Goal: Task Accomplishment & Management: Use online tool/utility

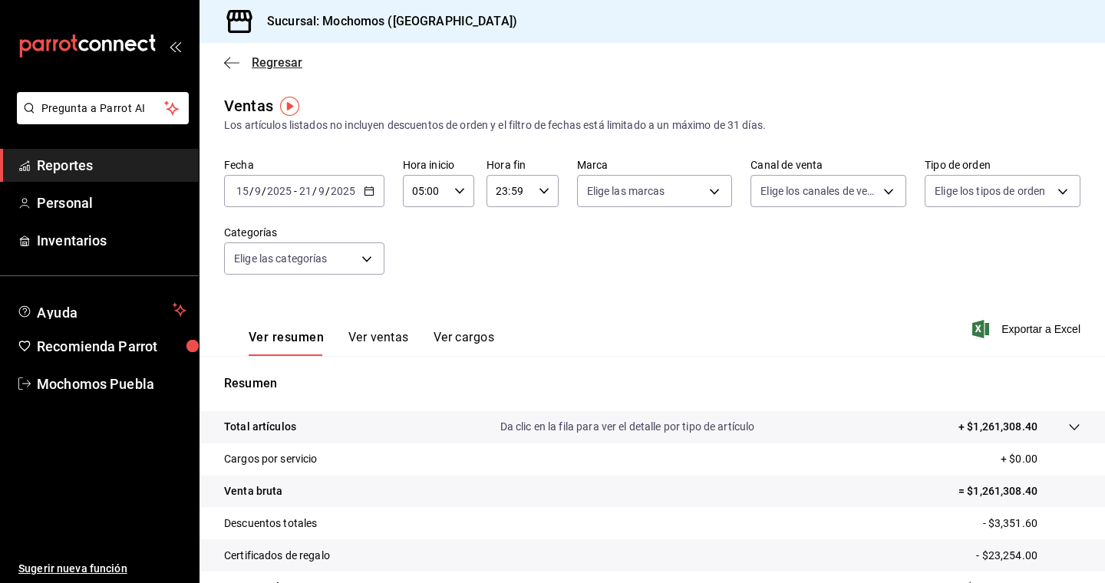
click at [226, 66] on icon "button" at bounding box center [231, 63] width 15 height 14
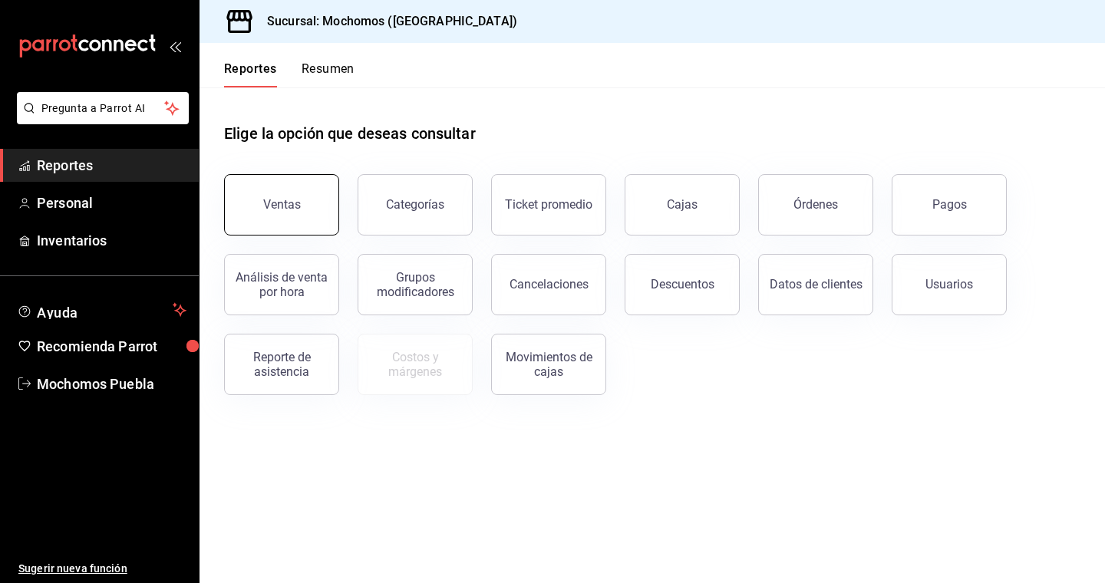
click at [282, 180] on button "Ventas" at bounding box center [281, 204] width 115 height 61
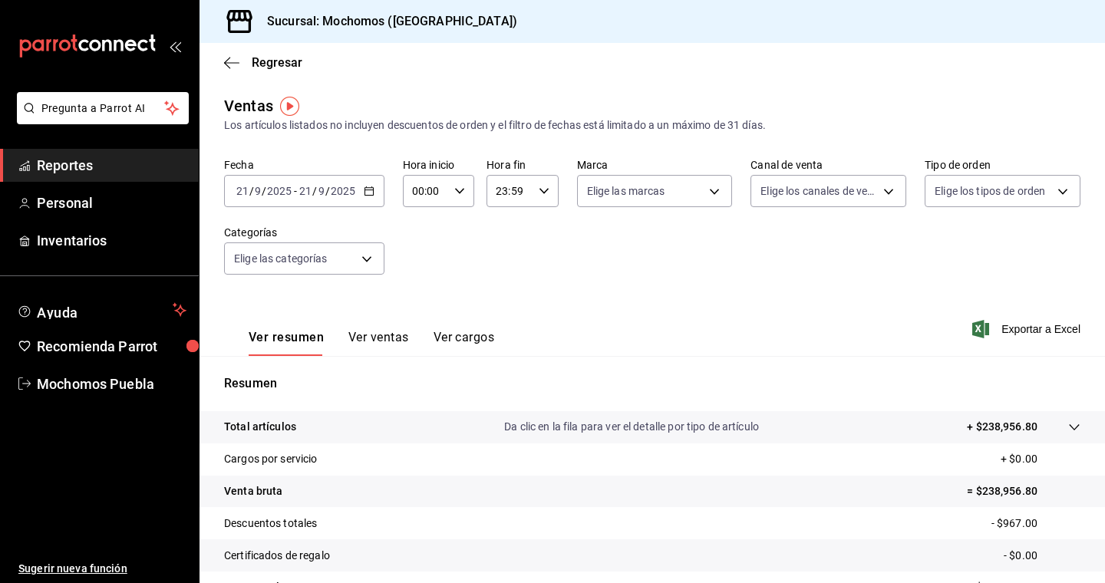
click at [373, 191] on icon "button" at bounding box center [369, 191] width 11 height 11
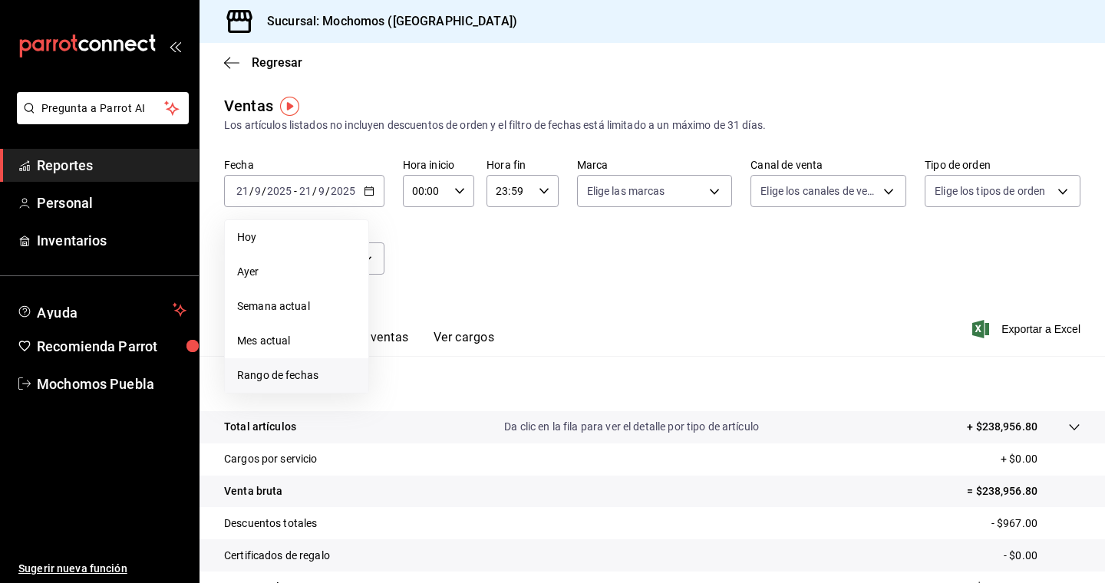
click at [306, 375] on span "Rango de fechas" at bounding box center [296, 376] width 119 height 16
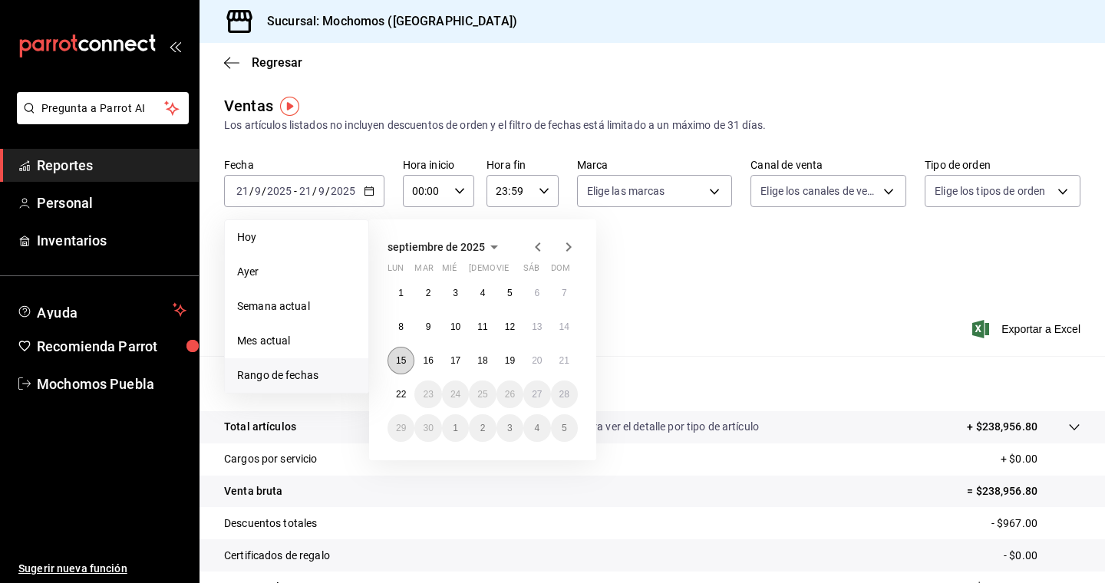
click at [408, 365] on button "15" at bounding box center [401, 361] width 27 height 28
click at [404, 408] on div "1 2 3 4 5 6 7 8 9 10 11 12 13 14 15 16 17 18 19 20 21 22 23 24 25 26 27 28 29 3…" at bounding box center [483, 360] width 190 height 163
click at [404, 395] on abbr "22" at bounding box center [401, 394] width 10 height 11
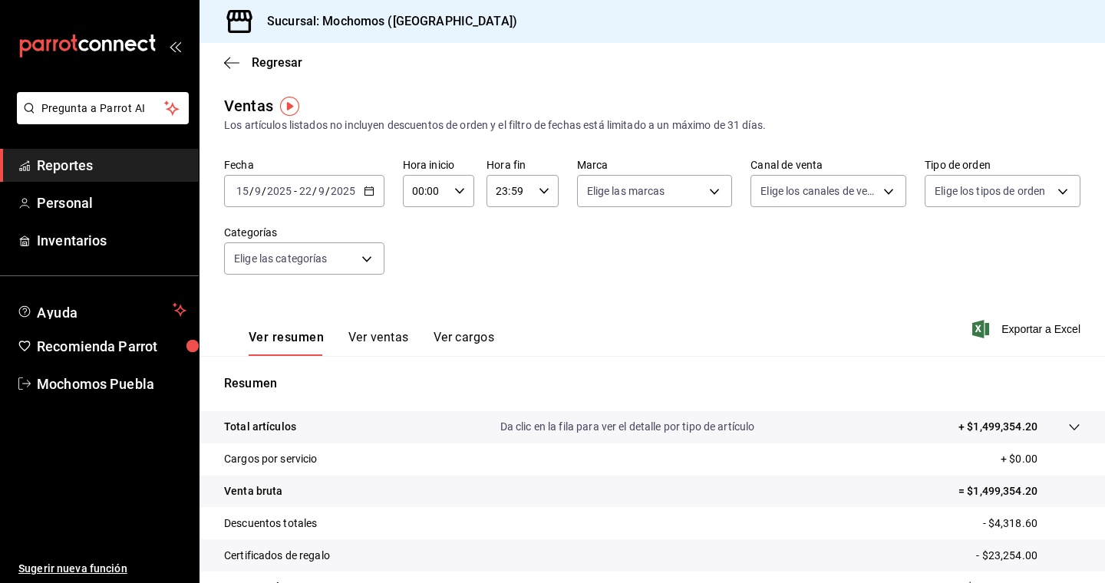
click at [464, 194] on icon "button" at bounding box center [459, 191] width 11 height 11
click at [421, 291] on button "05" at bounding box center [419, 297] width 30 height 31
type input "05:00"
click at [371, 196] on div at bounding box center [552, 291] width 1105 height 583
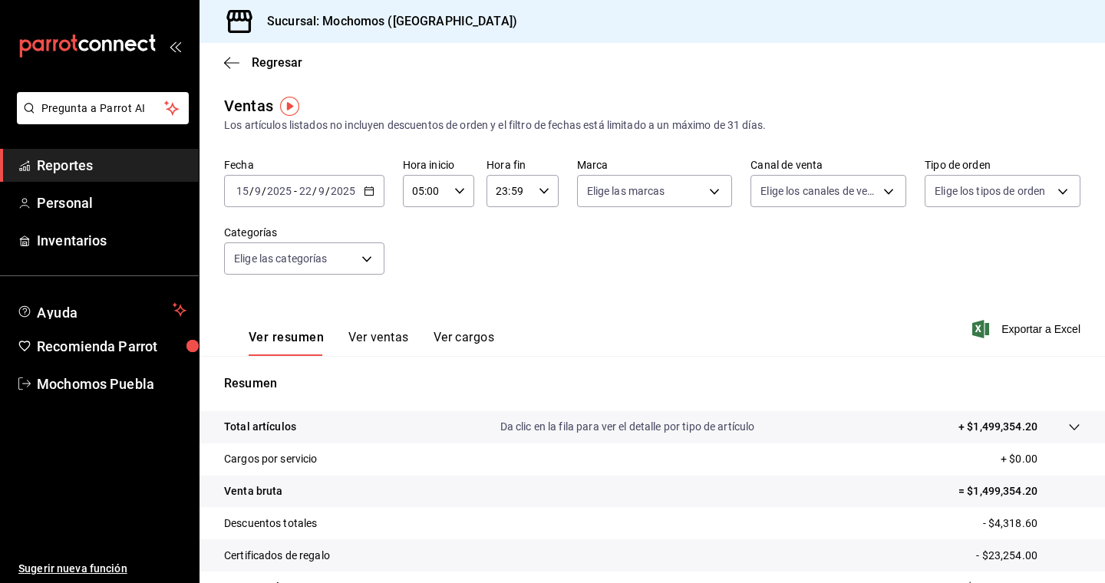
click at [371, 196] on \(Stroke\) "button" at bounding box center [369, 191] width 9 height 8
click at [1044, 325] on span "Exportar a Excel" at bounding box center [1027, 329] width 105 height 18
